Goal: Book appointment/travel/reservation

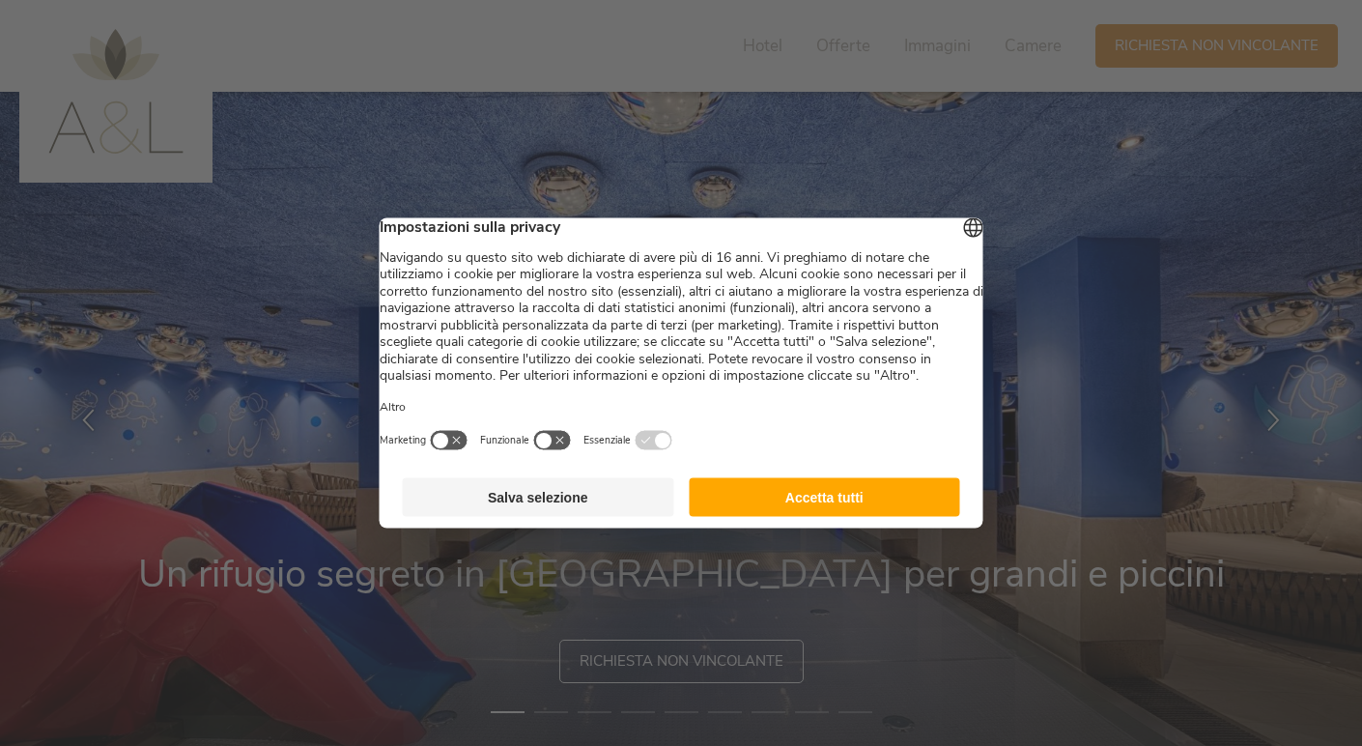
click at [811, 500] on button "Accetta tutti" at bounding box center [824, 497] width 271 height 39
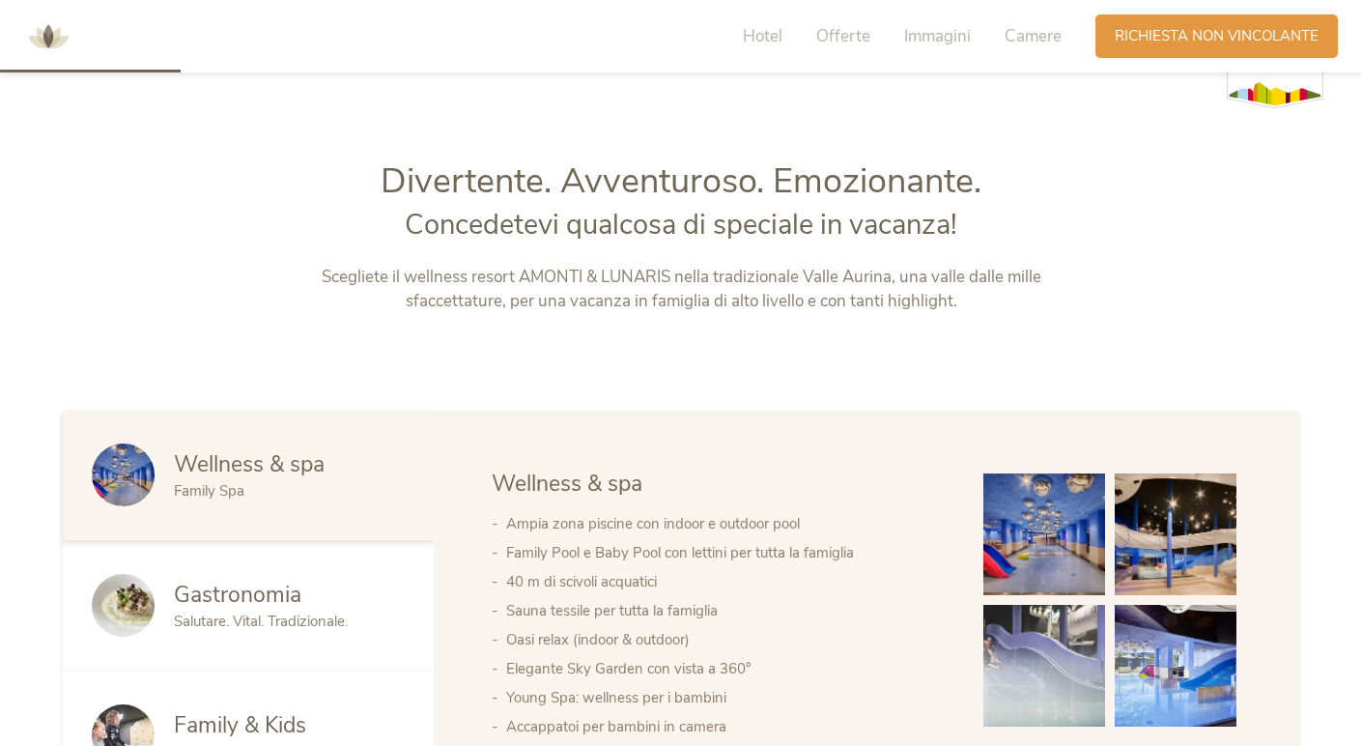
scroll to position [754, 0]
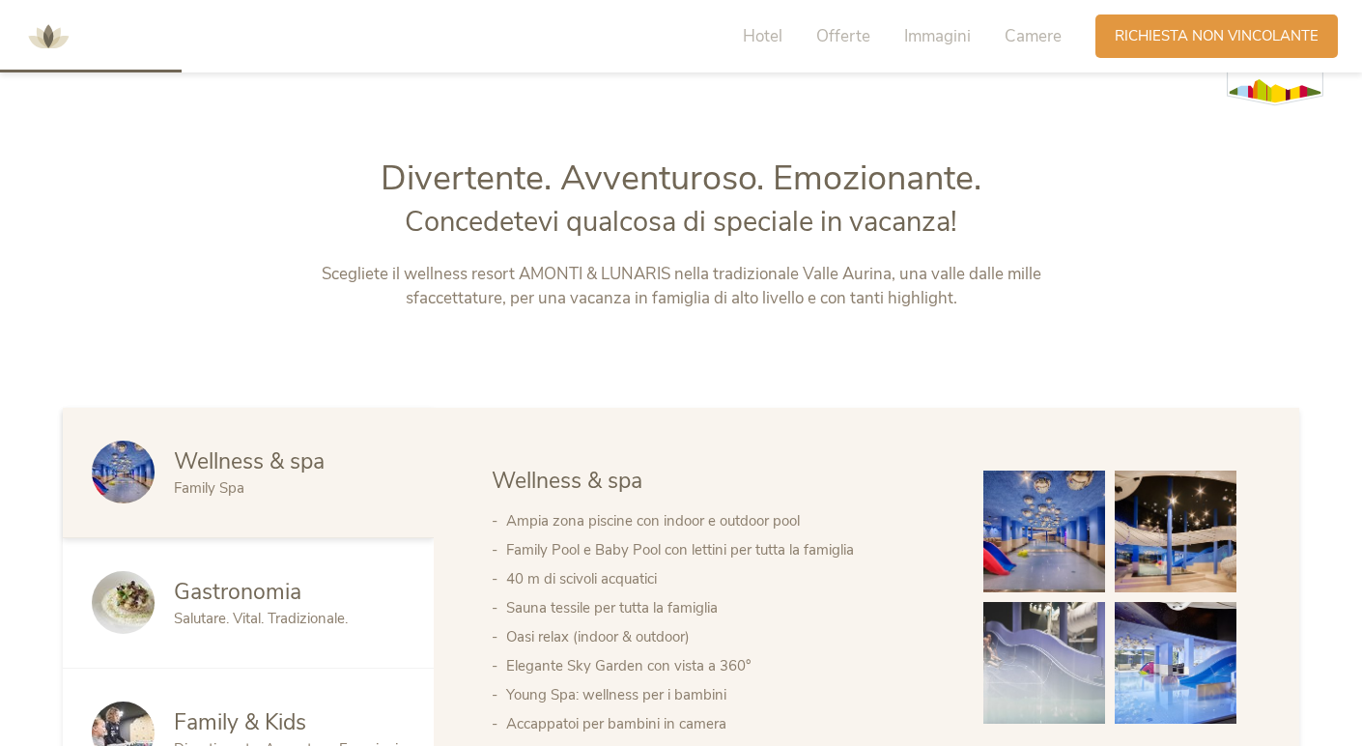
click at [1035, 481] on img at bounding box center [1044, 531] width 122 height 122
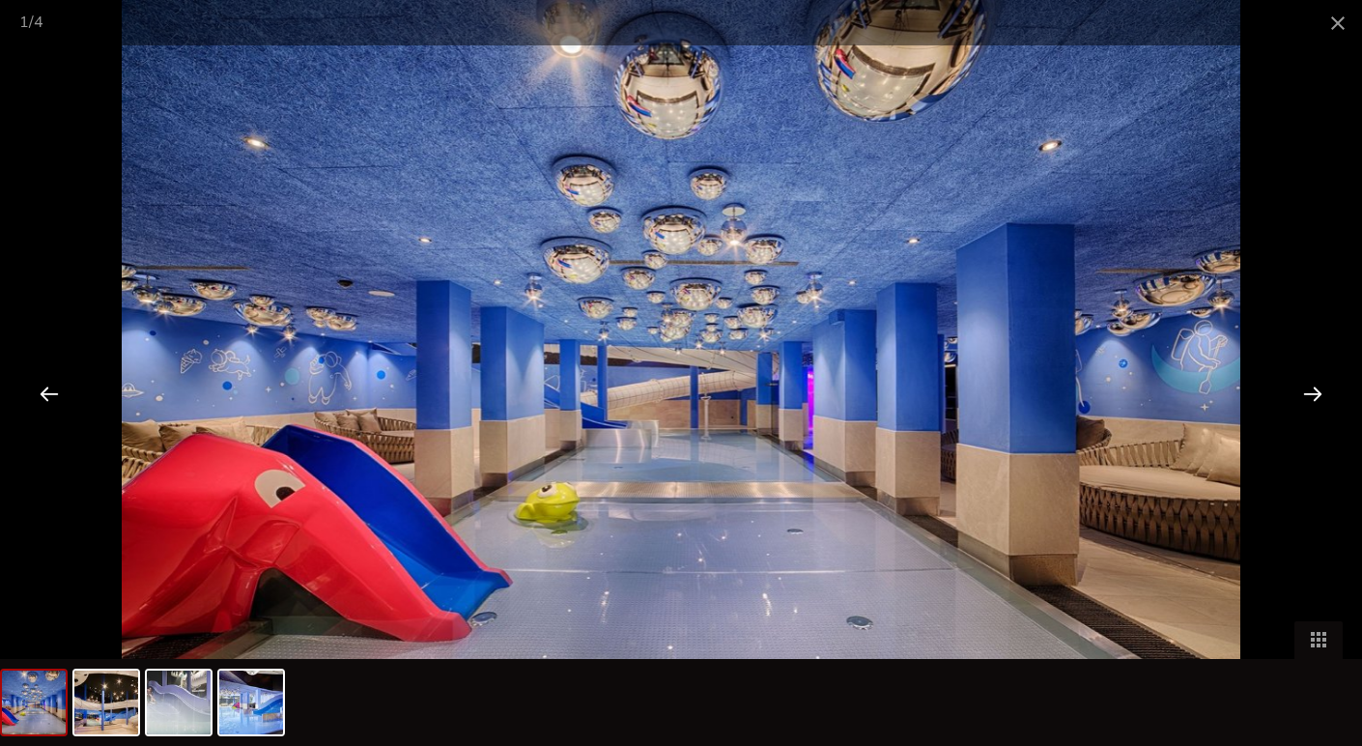
click at [1308, 393] on div at bounding box center [1313, 393] width 60 height 60
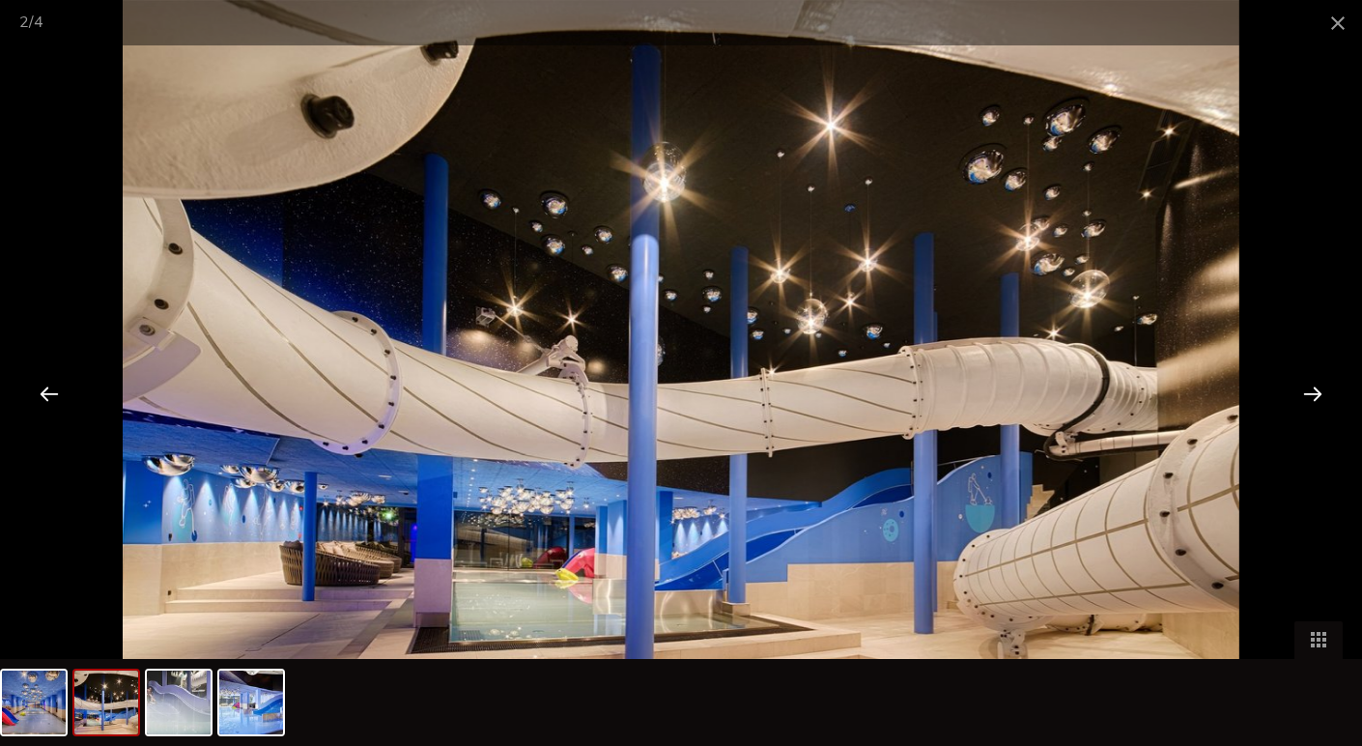
click at [1308, 393] on div at bounding box center [1313, 393] width 60 height 60
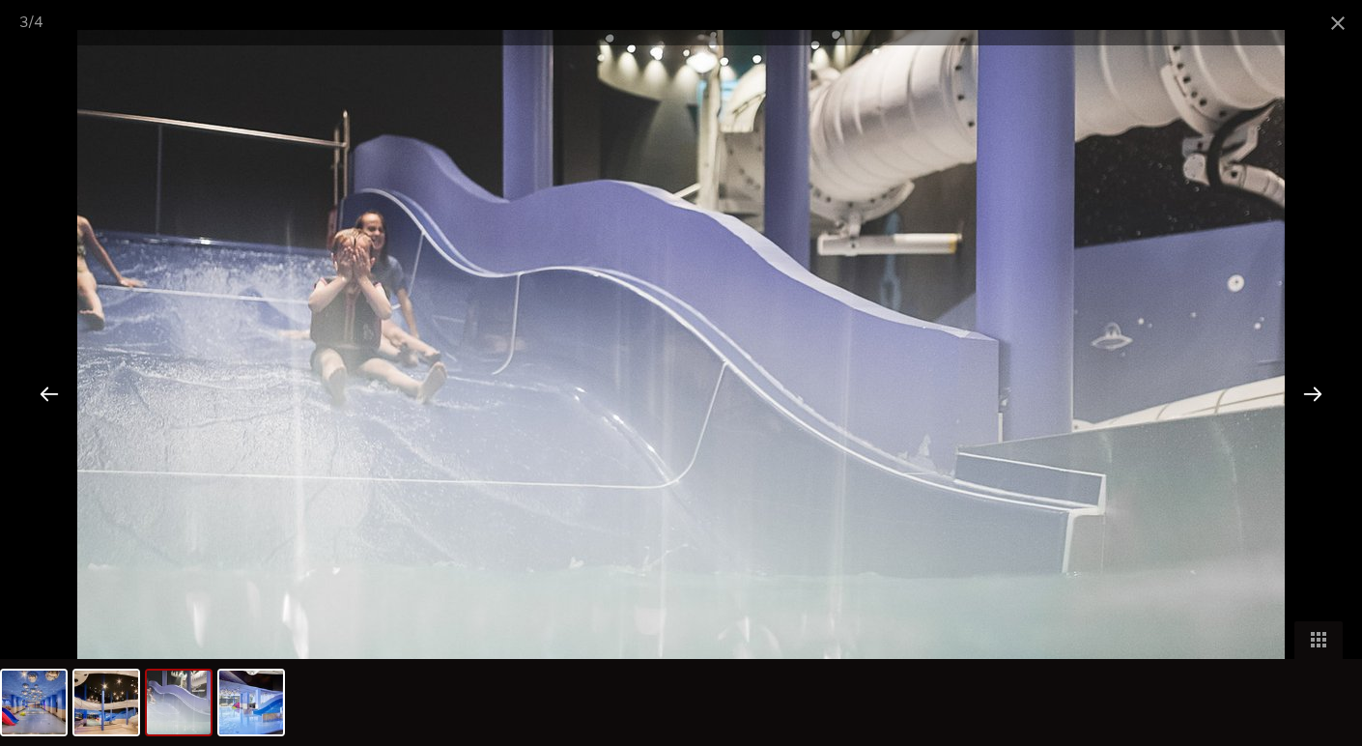
click at [1308, 393] on div at bounding box center [1313, 393] width 60 height 60
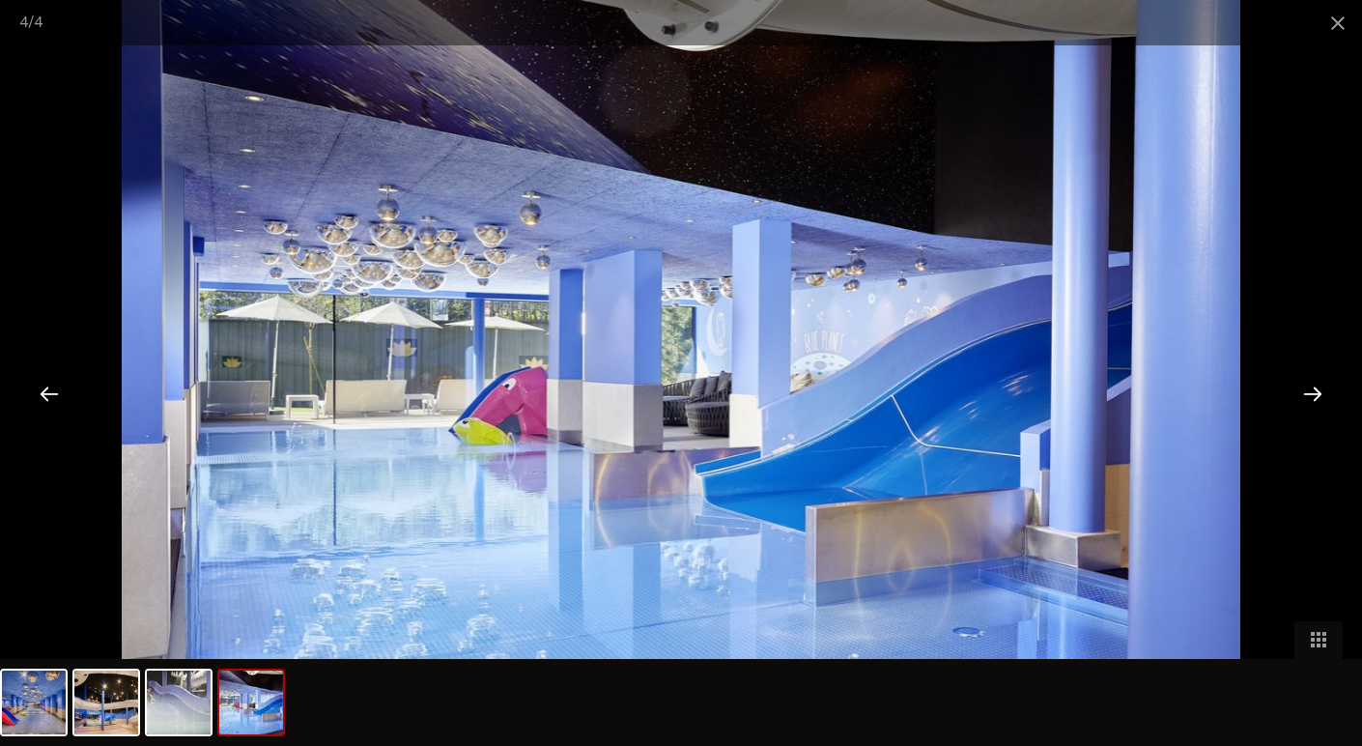
click at [1308, 393] on div at bounding box center [1313, 393] width 60 height 60
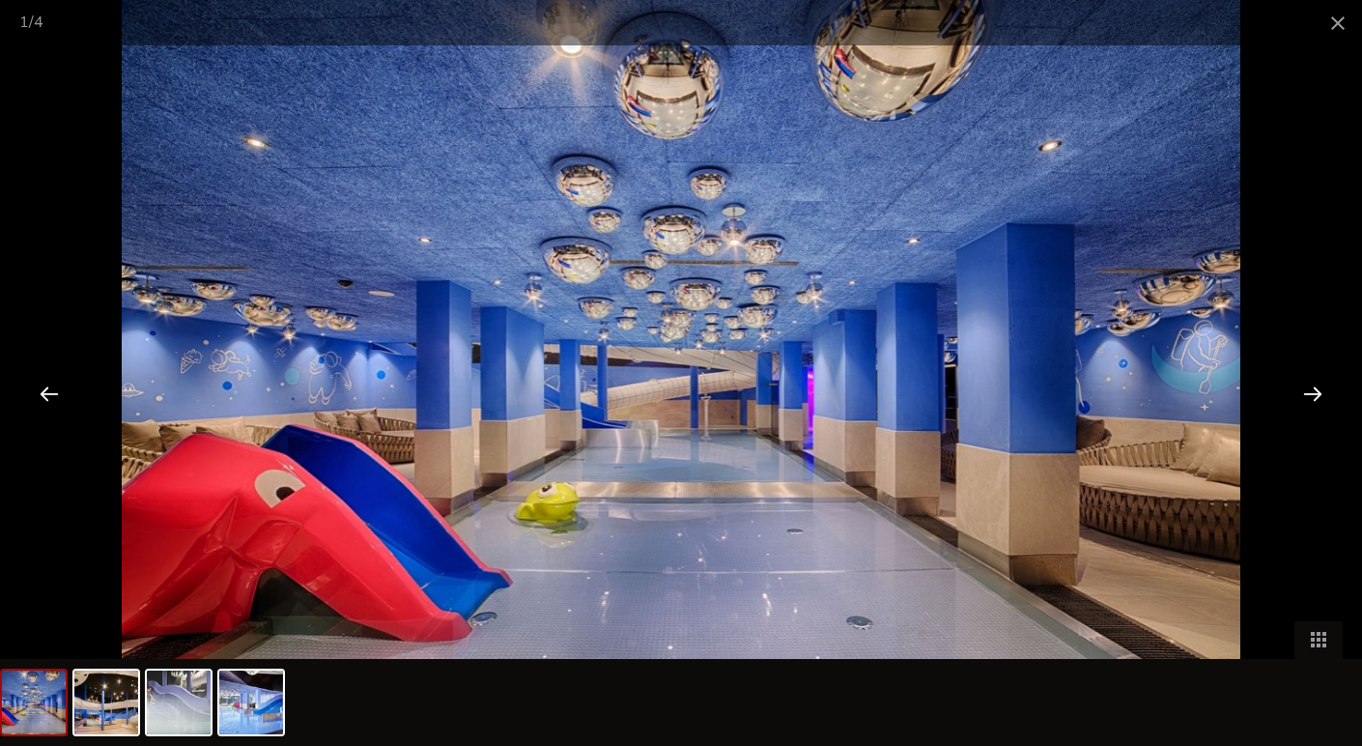
click at [1308, 393] on div at bounding box center [1313, 393] width 60 height 60
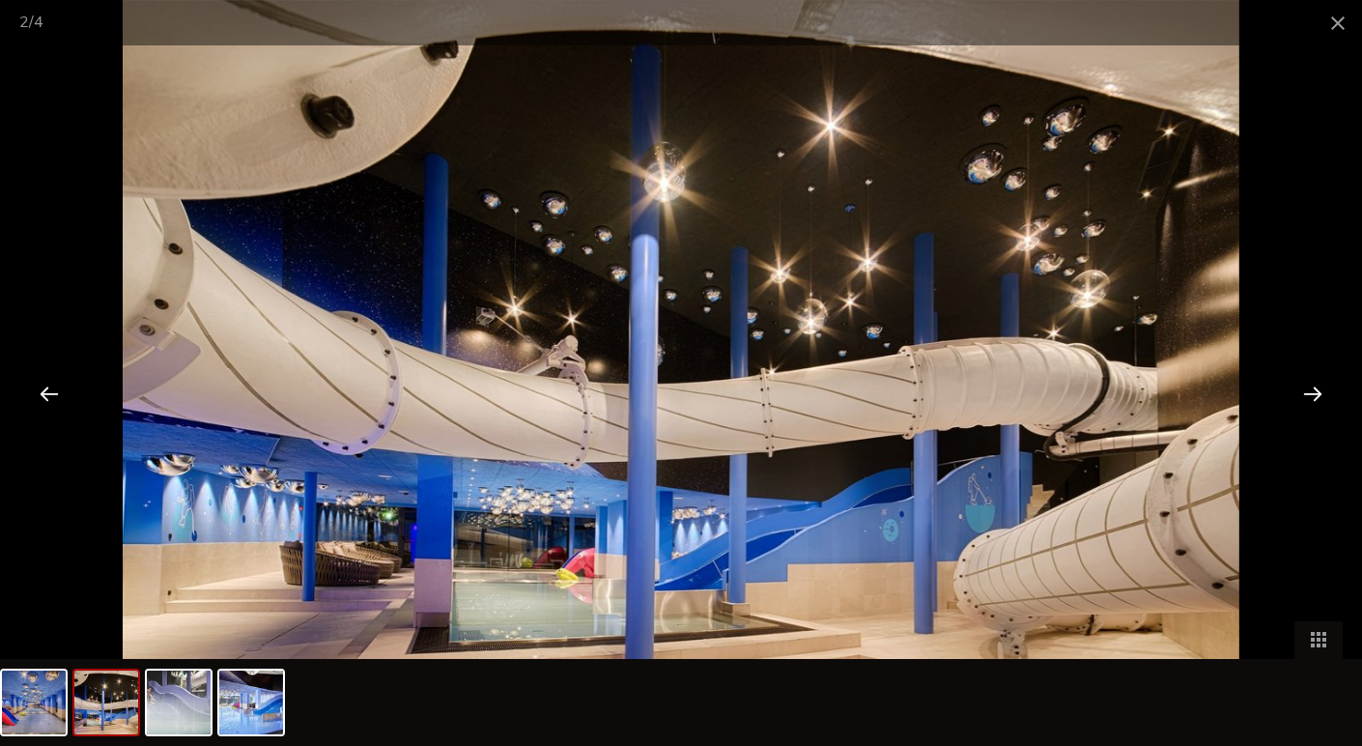
click at [1308, 393] on div at bounding box center [1313, 393] width 60 height 60
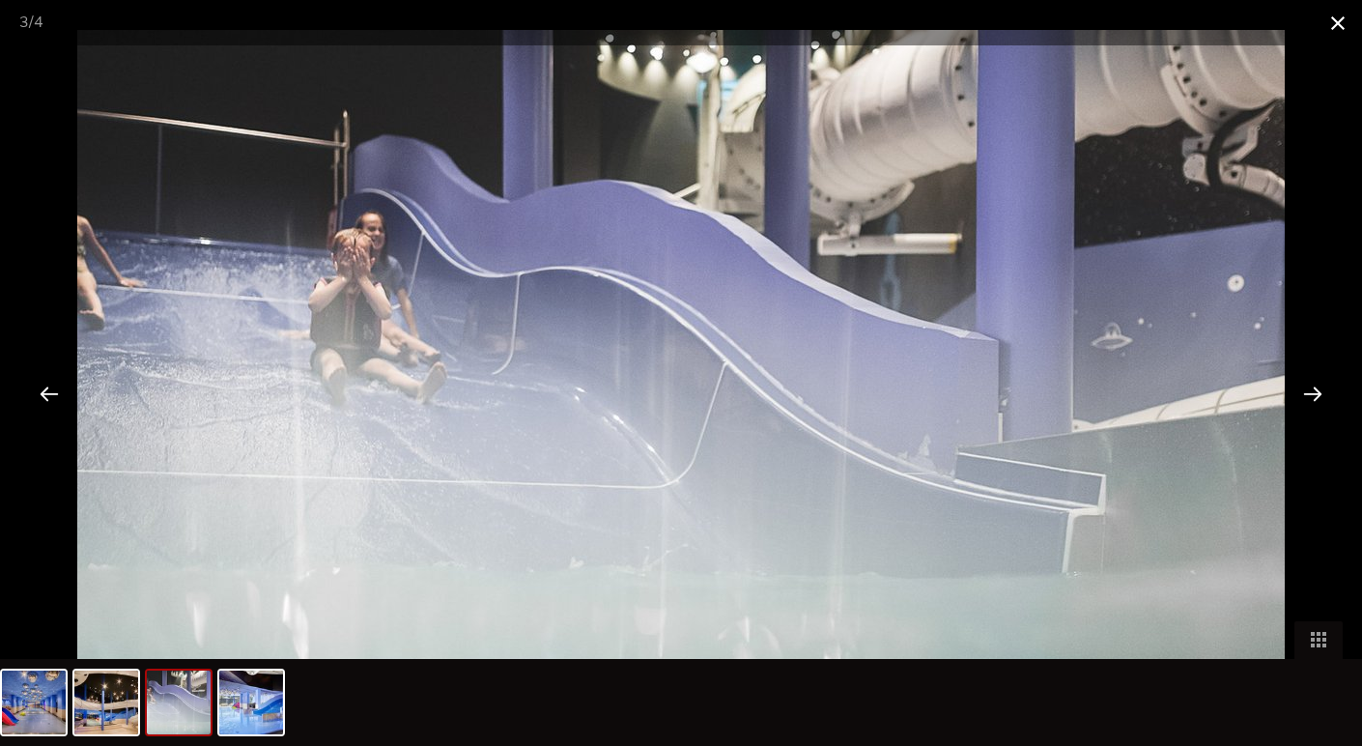
click at [1335, 23] on span at bounding box center [1338, 22] width 48 height 45
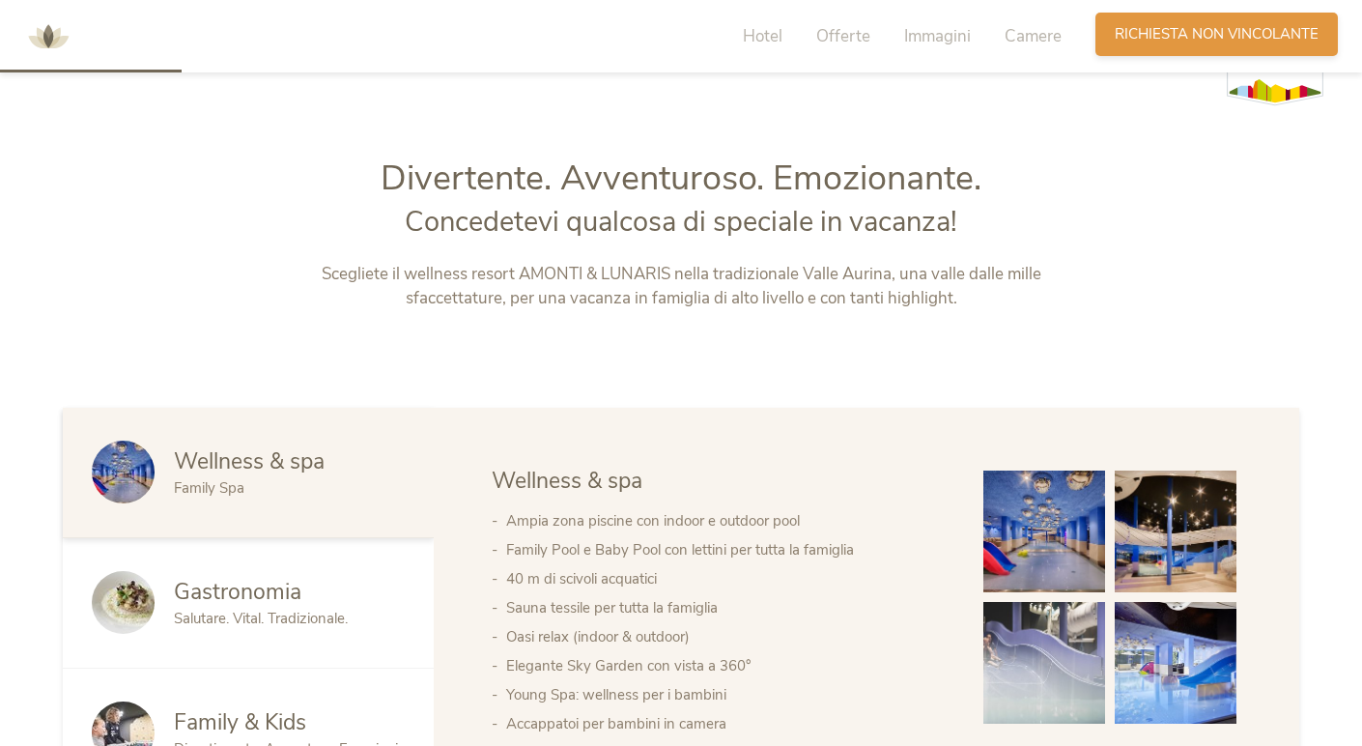
click at [1193, 36] on span "Richiesta non vincolante" at bounding box center [1217, 34] width 204 height 20
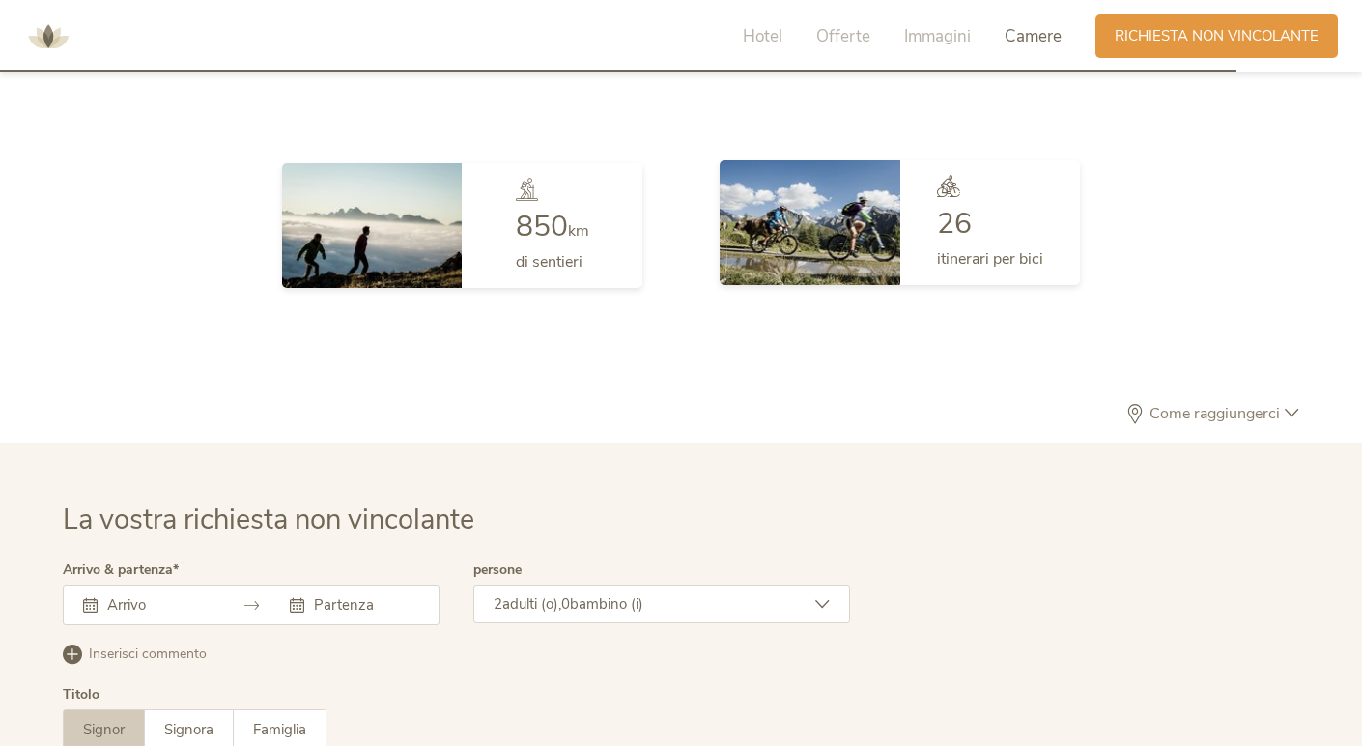
scroll to position [5592, 0]
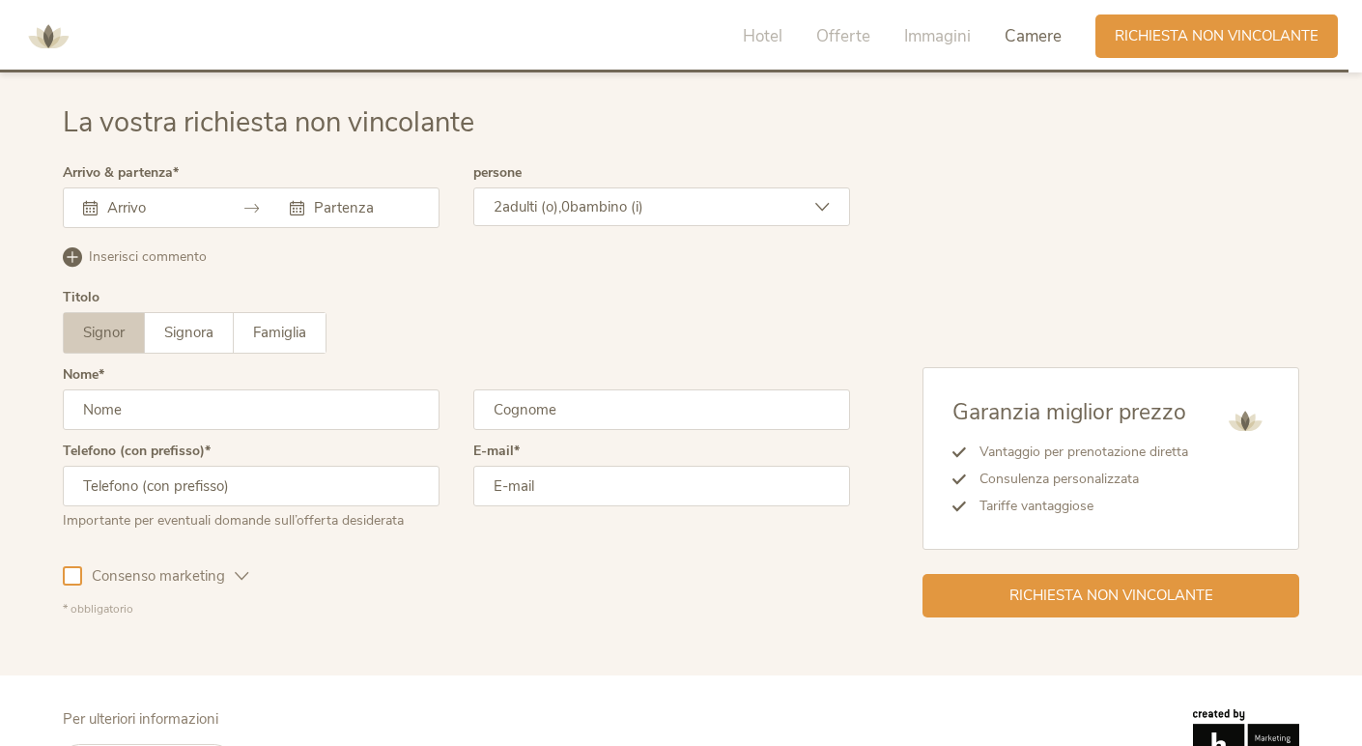
click at [168, 203] on div "Agosto 2025 Lun Mar Mer Gio Ven Sab Dom 28 29 30 31 1 2 3 4 5 6 7 8 9 10 11 12 …" at bounding box center [251, 207] width 377 height 41
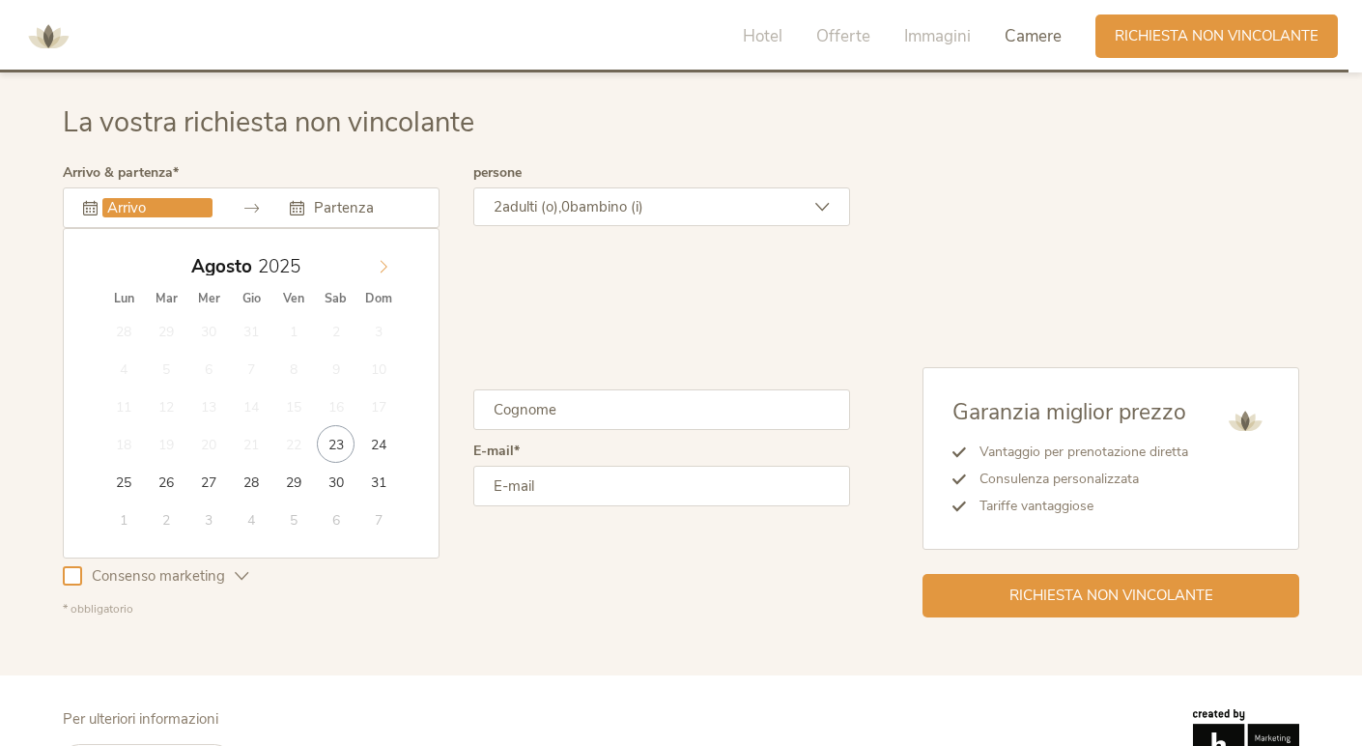
click at [381, 265] on icon at bounding box center [384, 267] width 14 height 14
type input "2026"
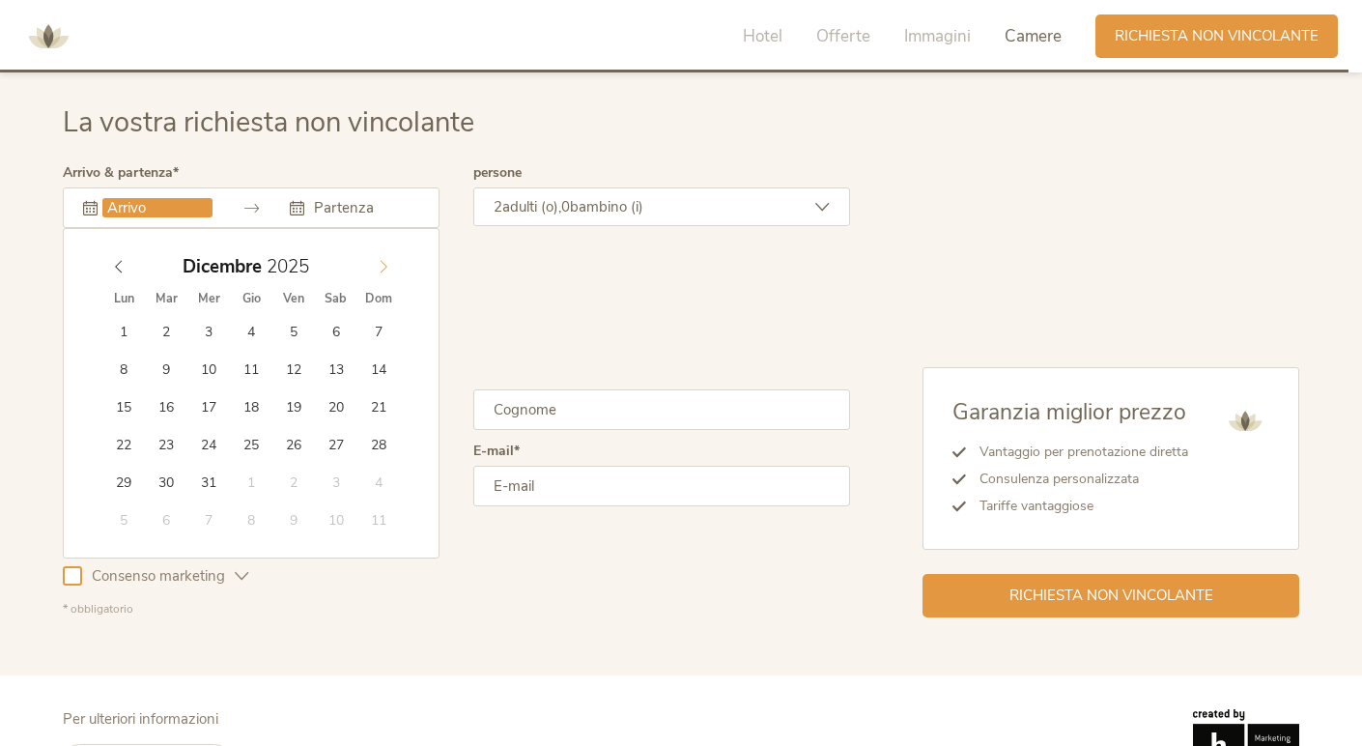
click at [381, 265] on icon at bounding box center [384, 267] width 14 height 14
click at [118, 260] on icon at bounding box center [119, 267] width 14 height 14
type input "04.01.2026"
type input "2026"
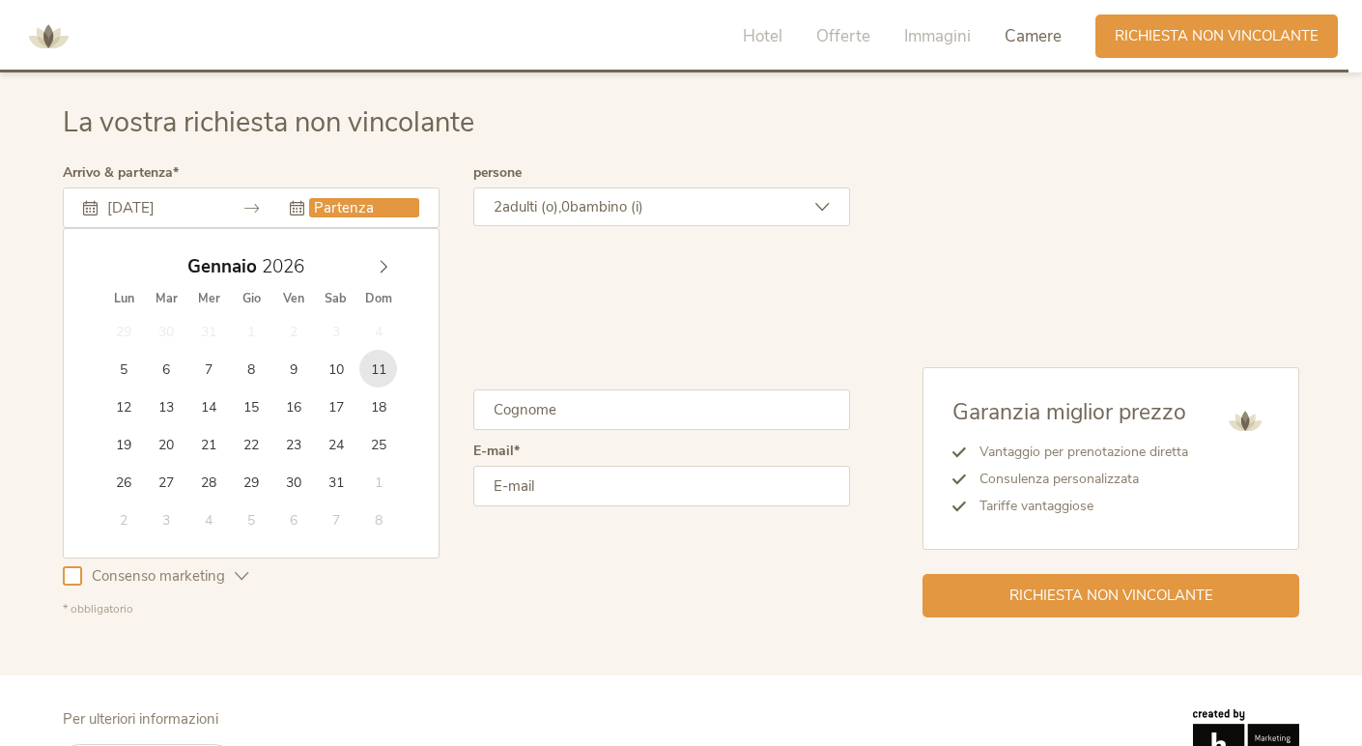
type input "11.01.2026"
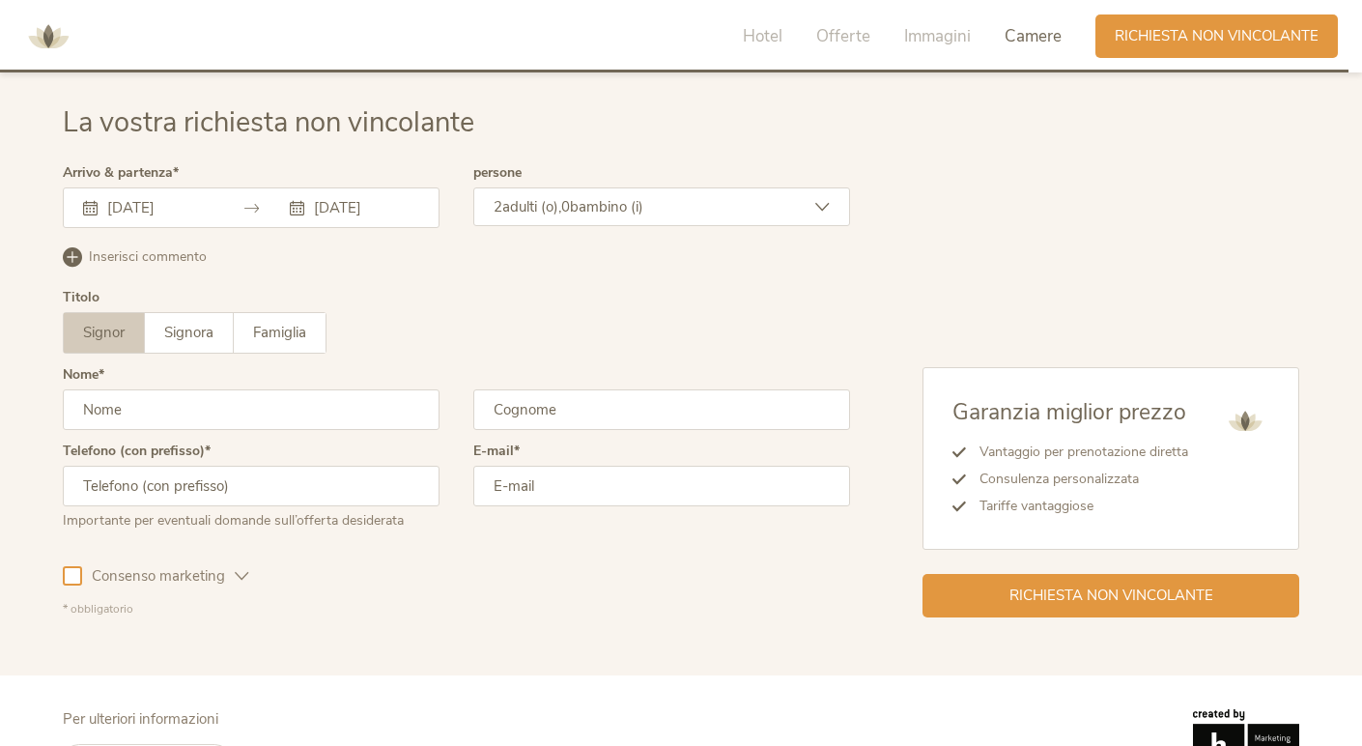
click at [626, 202] on span "bambino (i)" at bounding box center [606, 206] width 73 height 19
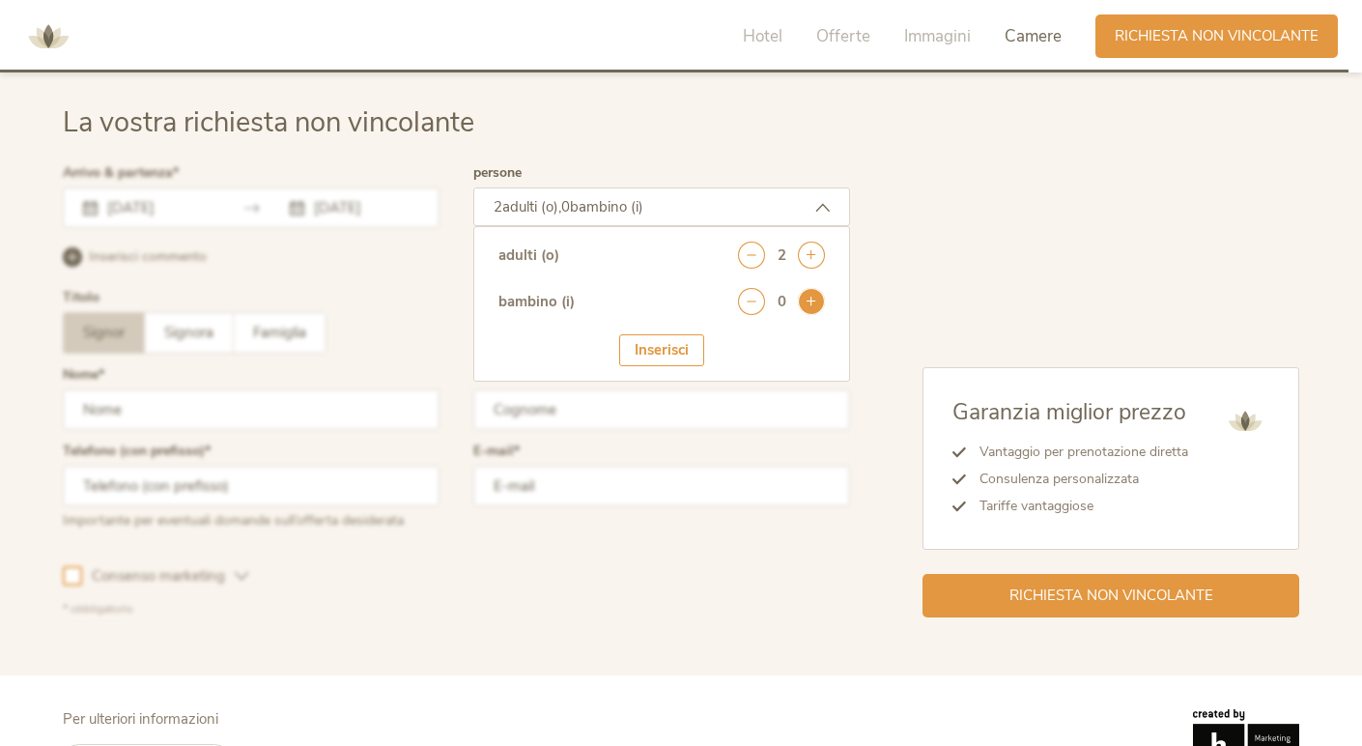
click at [814, 302] on icon at bounding box center [811, 301] width 27 height 27
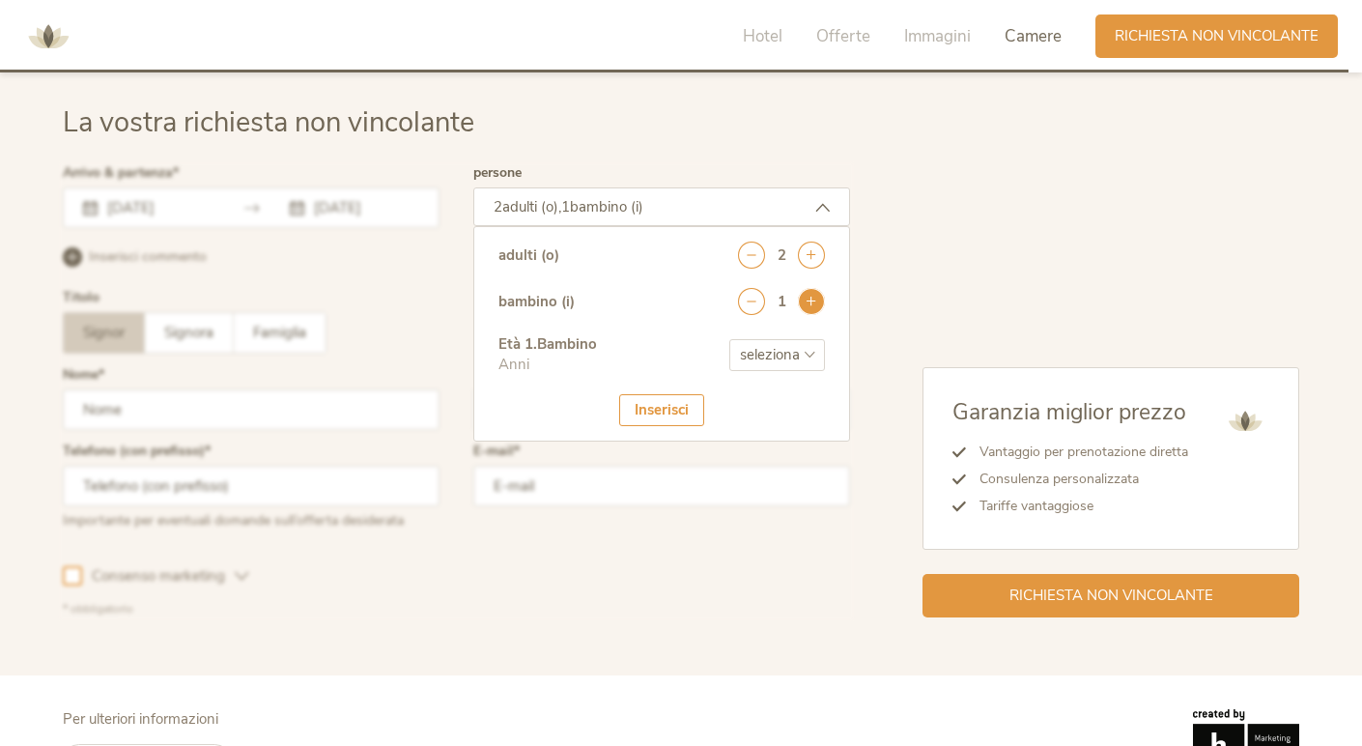
click at [814, 302] on icon at bounding box center [811, 301] width 27 height 27
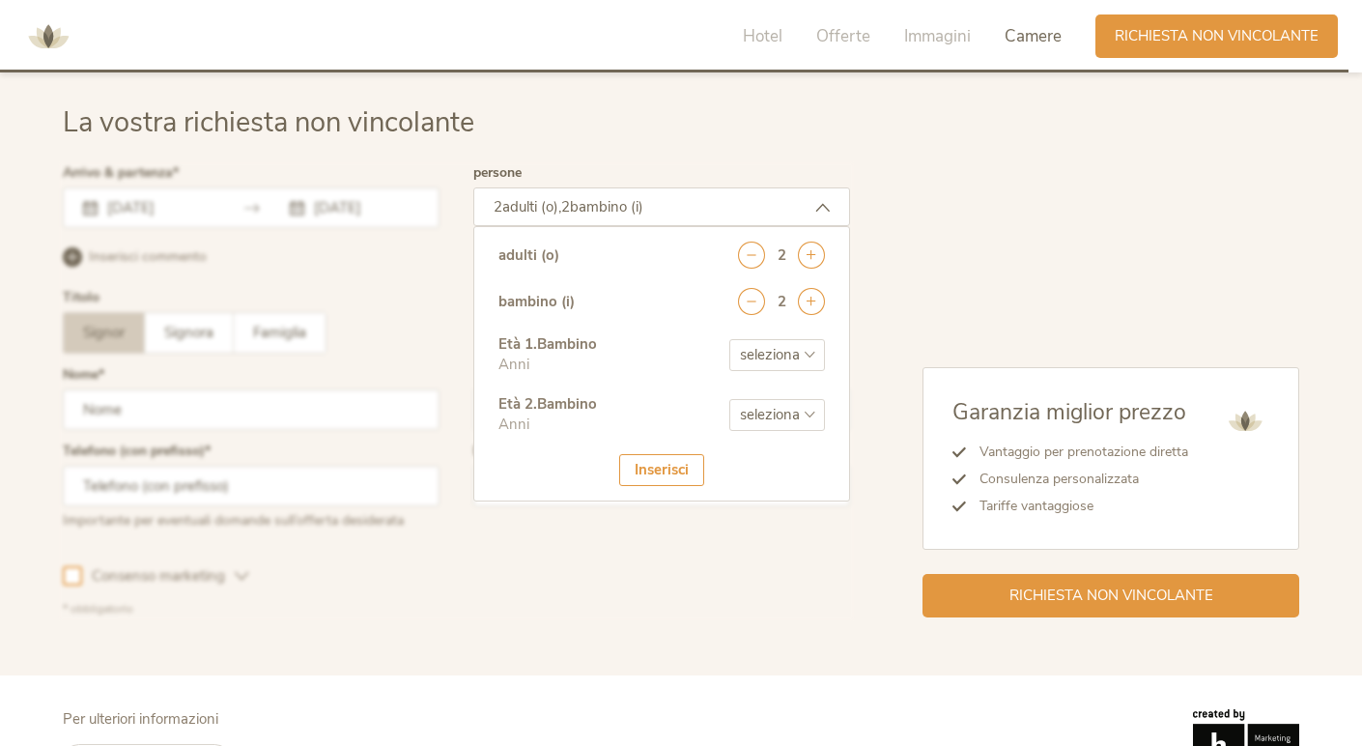
click at [788, 346] on select "seleziona 0 1 2 3 4 5 6 7 8 9 10 11 12 13 14 15 16 17" at bounding box center [777, 355] width 96 height 32
select select "9"
click at [810, 412] on select "seleziona 0 1 2 3 4 5 6 7 8 9 10 11 12 13 14 15 16 17" at bounding box center [777, 415] width 96 height 32
select select "5"
click at [663, 464] on div "Inserisci" at bounding box center [661, 470] width 85 height 32
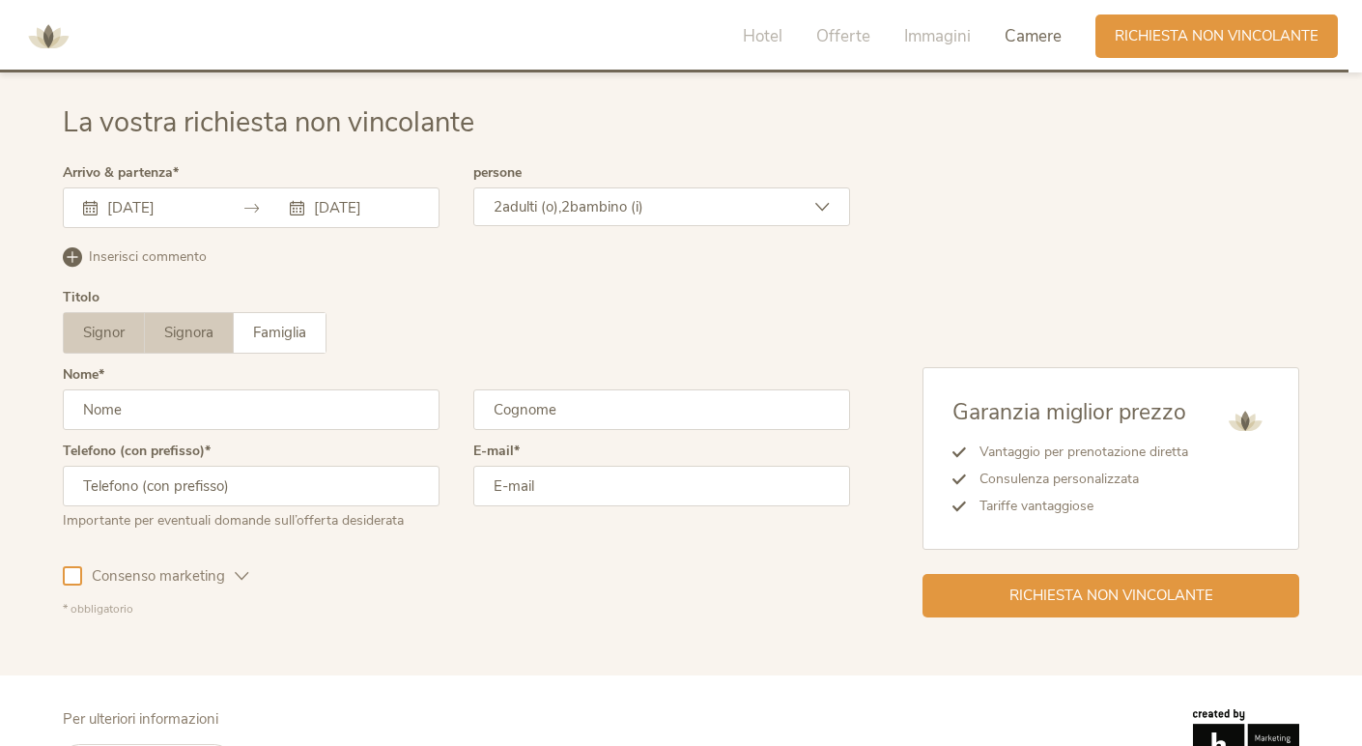
click at [202, 331] on span "Signora" at bounding box center [188, 332] width 49 height 19
type input "s"
click at [96, 334] on span "Signor" at bounding box center [104, 332] width 42 height 19
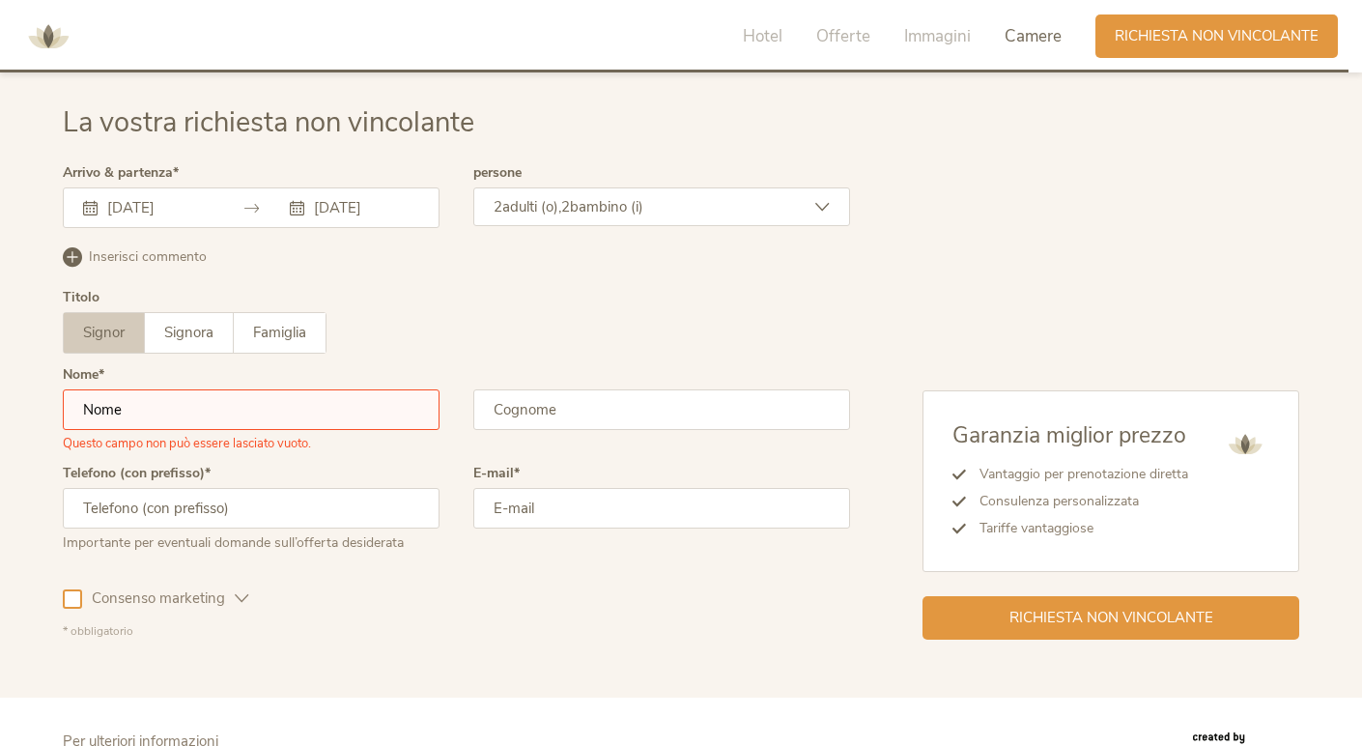
click at [124, 403] on input "text" at bounding box center [251, 409] width 377 height 41
type input "francesco"
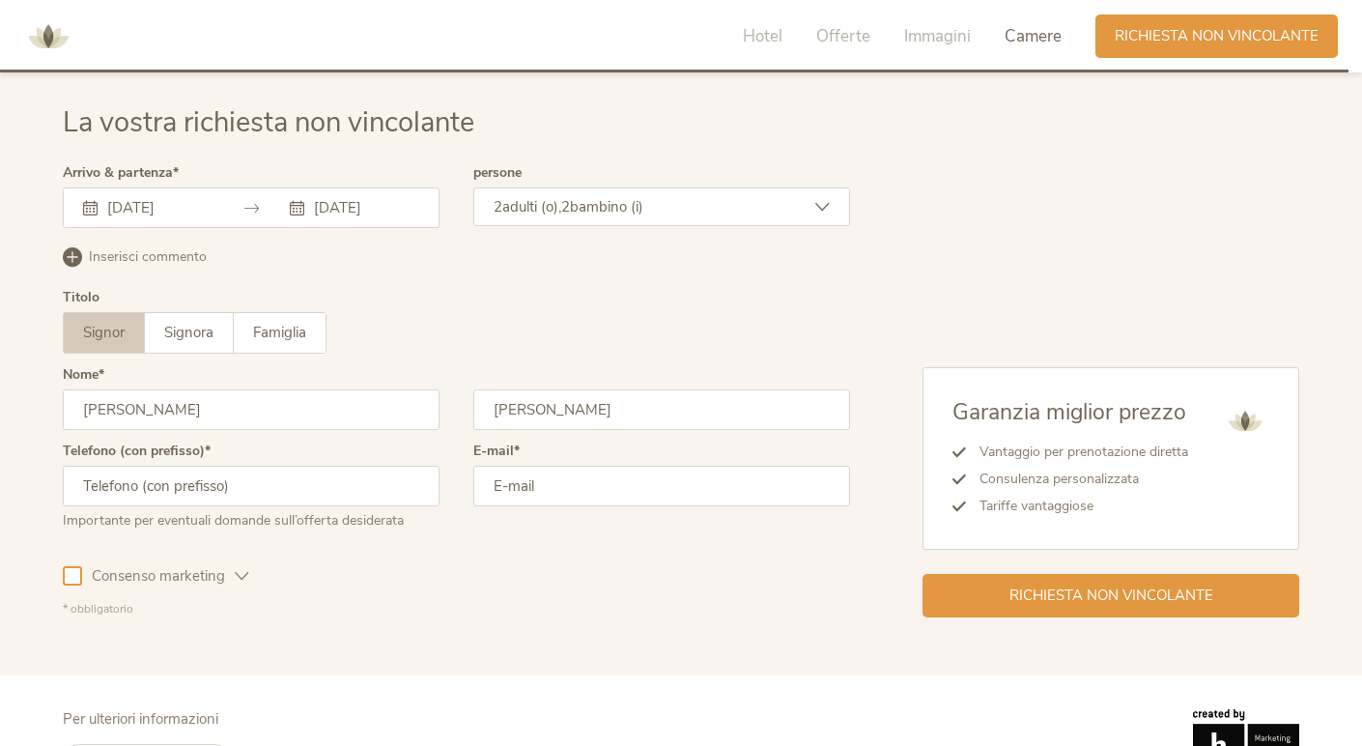
type input "antonelli"
type input "3931001000"
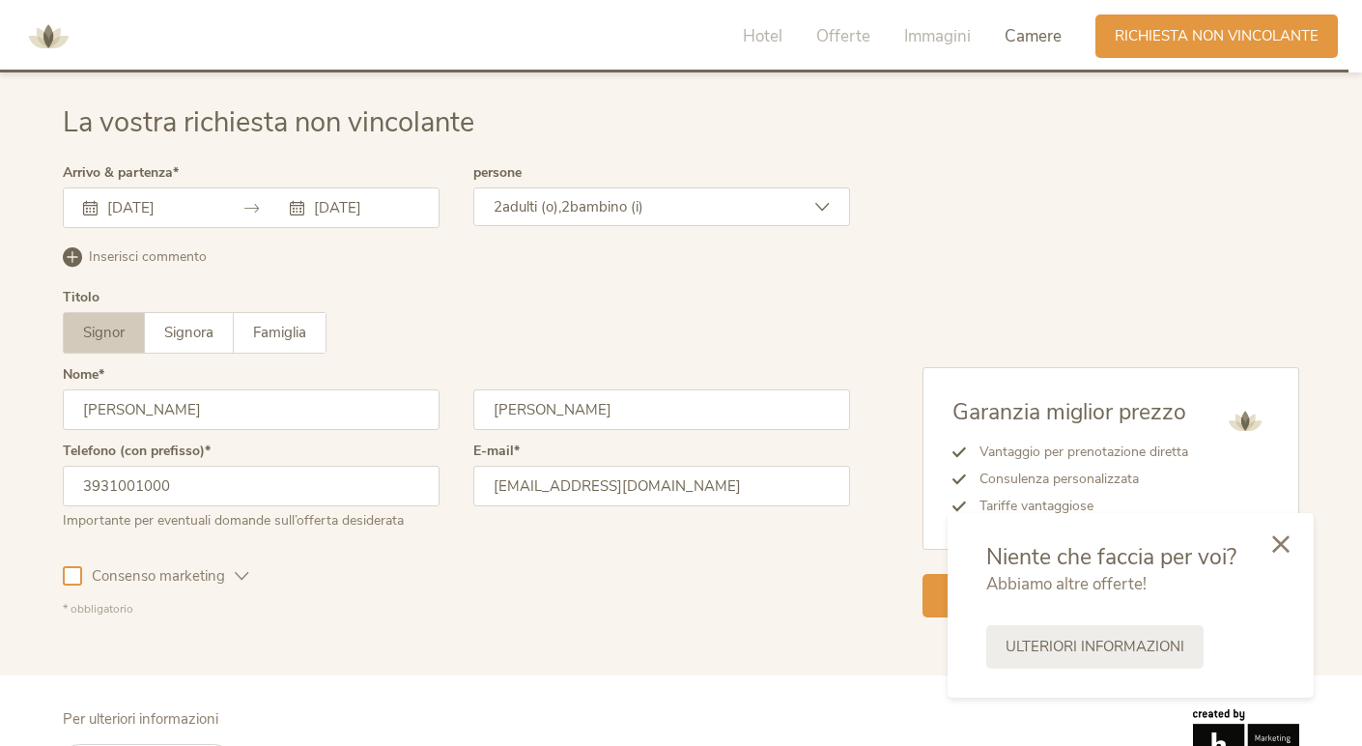
type input "fra@francescoantonelli.it"
click at [1289, 545] on div at bounding box center [1281, 545] width 66 height 69
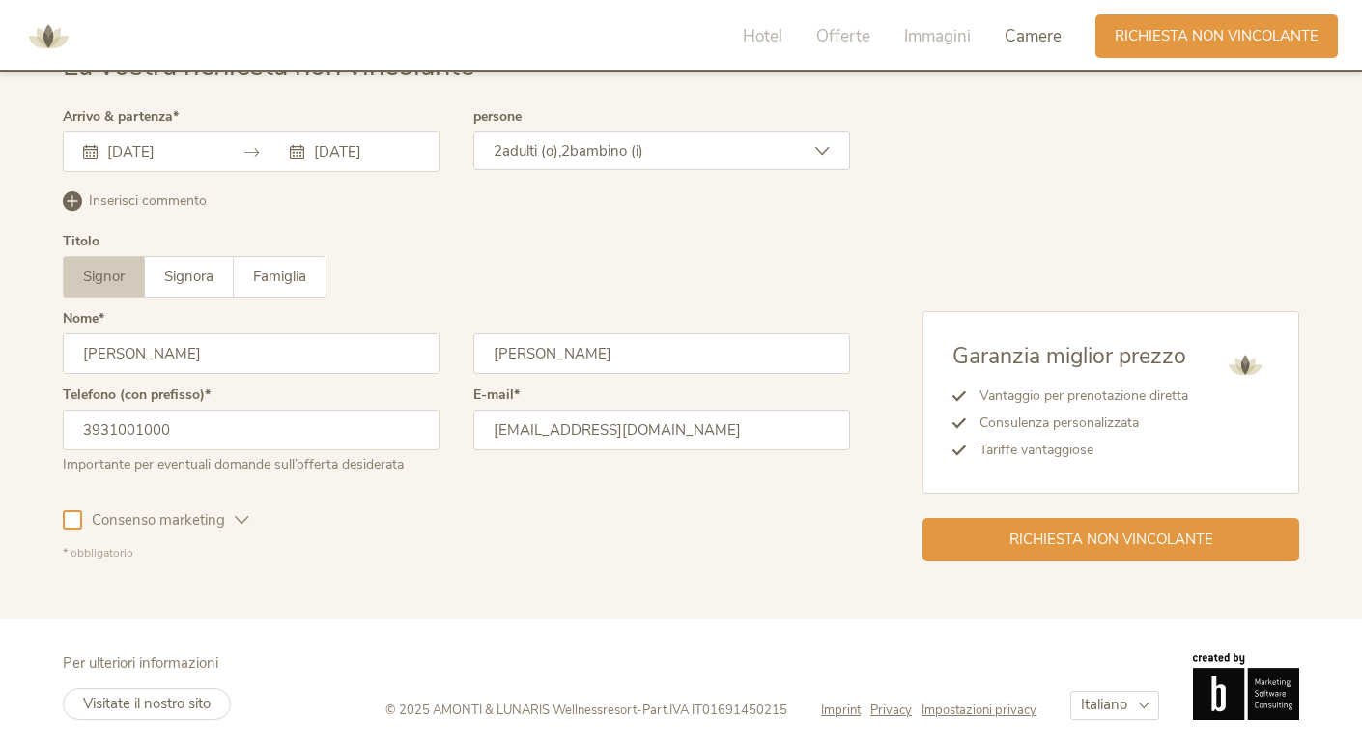
scroll to position [5647, 0]
click at [1019, 528] on span "Richiesta non vincolante" at bounding box center [1111, 538] width 204 height 20
